Goal: Information Seeking & Learning: Learn about a topic

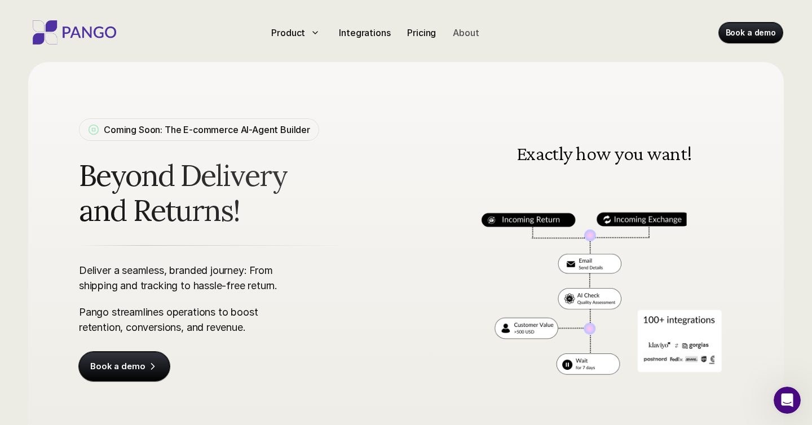
click at [462, 36] on p "About" at bounding box center [466, 33] width 26 height 14
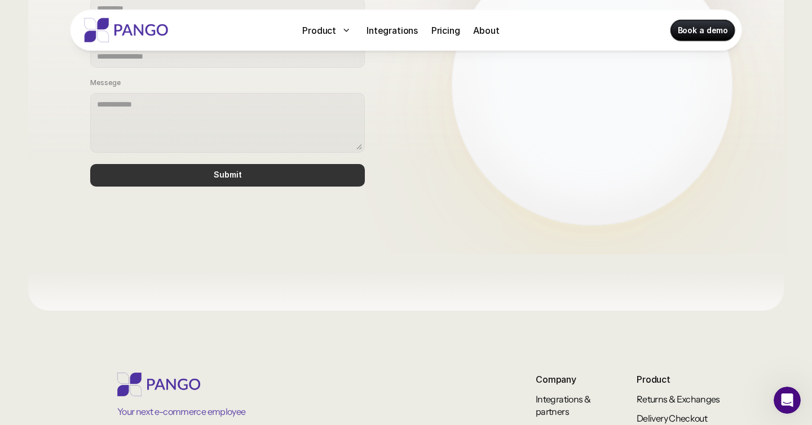
scroll to position [1016, 0]
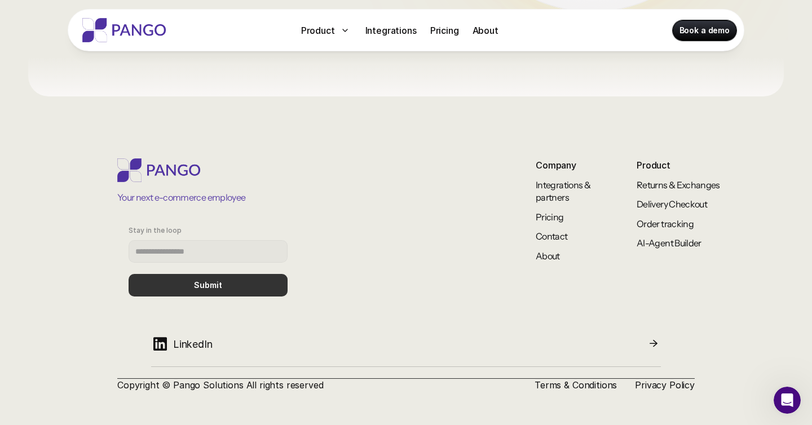
click at [194, 340] on p "LinkedIn" at bounding box center [192, 344] width 39 height 15
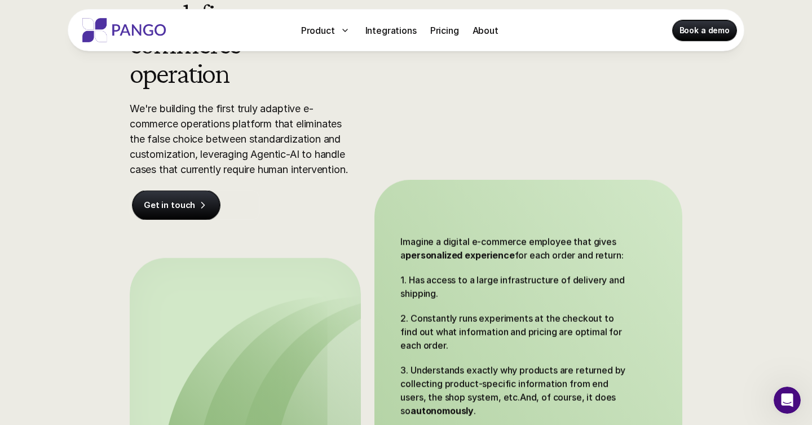
scroll to position [0, 0]
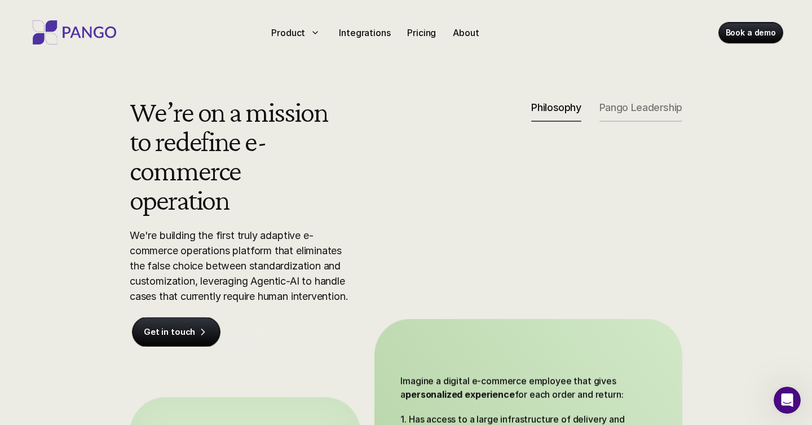
click at [652, 112] on p "Pango Leadership" at bounding box center [640, 107] width 83 height 12
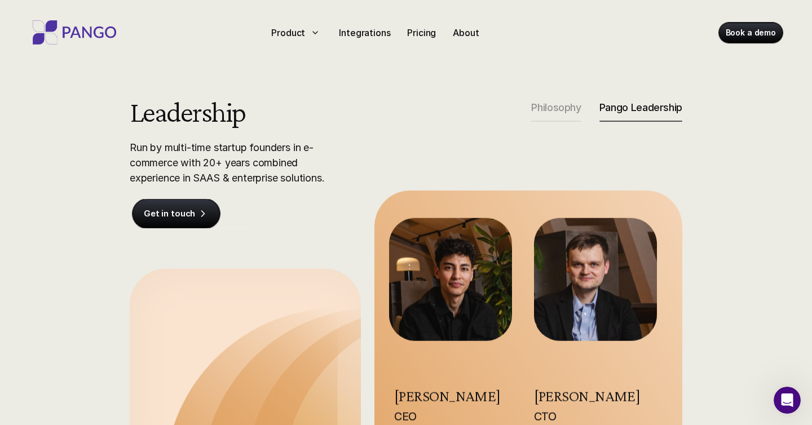
click at [81, 33] on img at bounding box center [74, 32] width 90 height 24
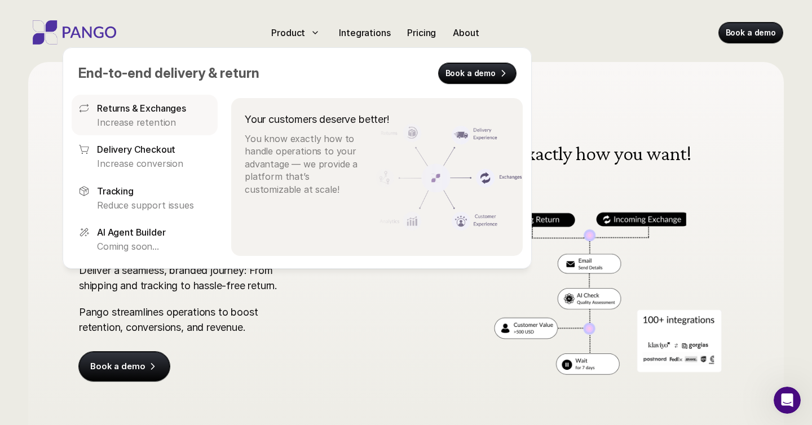
click at [156, 110] on p "Returns & Exchanges" at bounding box center [141, 108] width 89 height 14
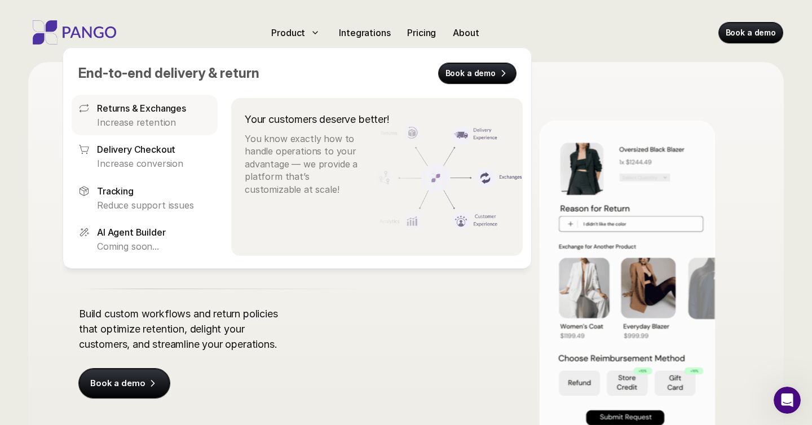
click at [163, 116] on p "Increase retention" at bounding box center [154, 122] width 114 height 12
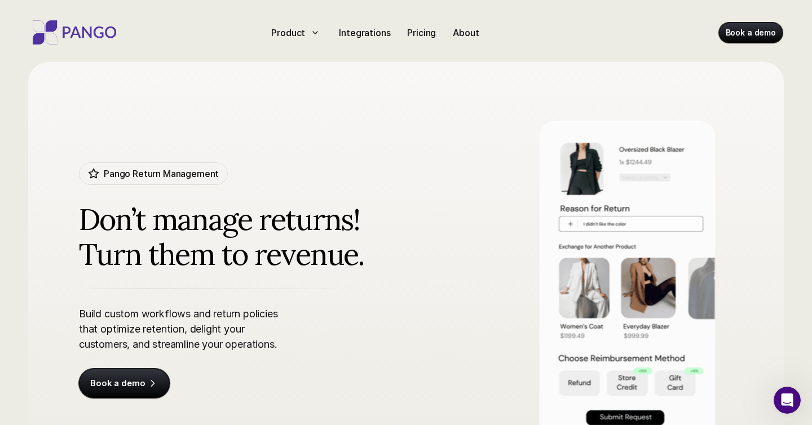
click at [219, 316] on p "Build custom workflows and return policies that optimize retention, delight you…" at bounding box center [226, 329] width 295 height 46
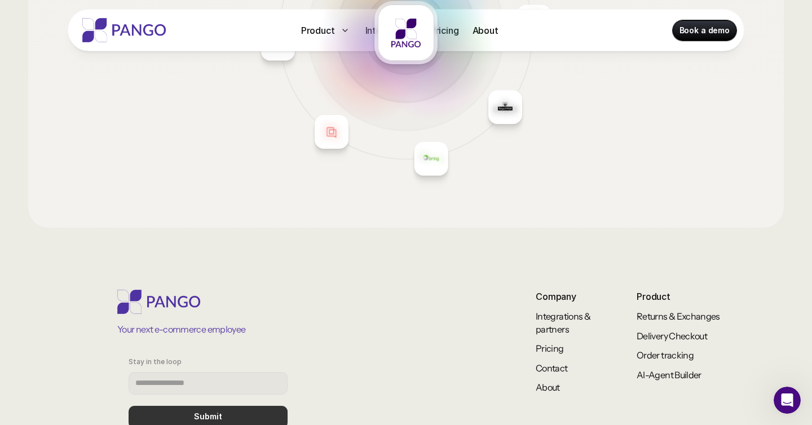
scroll to position [2008, 0]
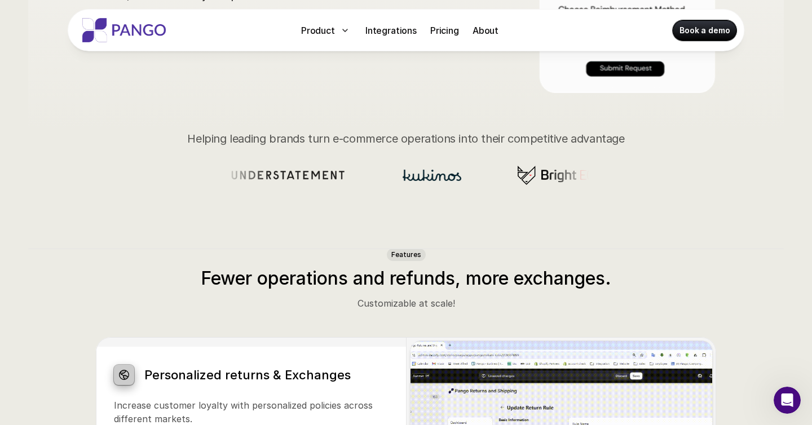
scroll to position [351, 0]
